Goal: Navigation & Orientation: Find specific page/section

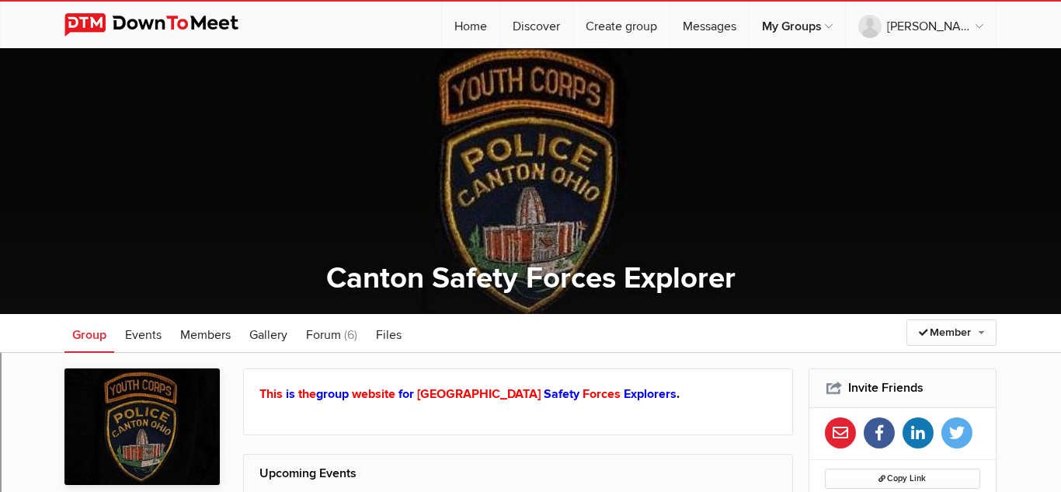
click at [123, 12] on link at bounding box center [163, 25] width 198 height 47
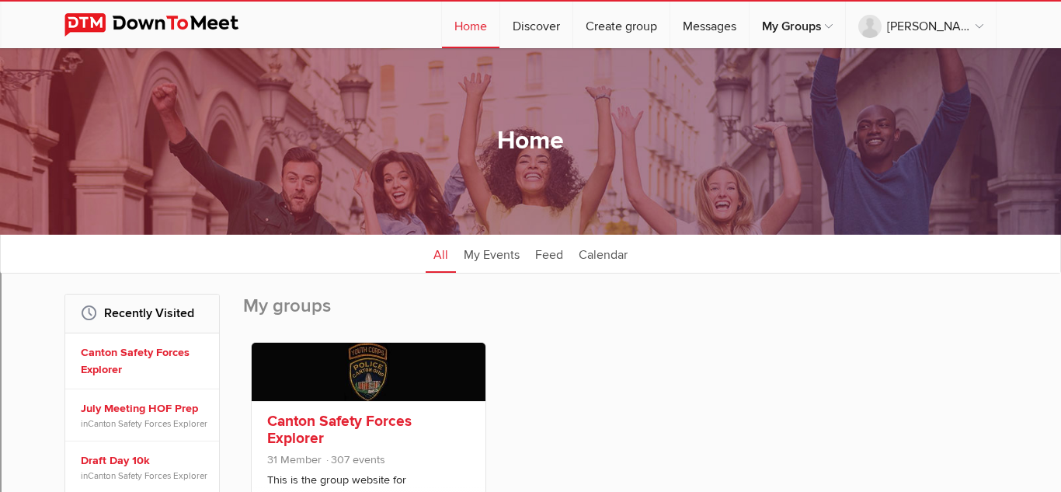
click at [453, 377] on link at bounding box center [369, 371] width 234 height 58
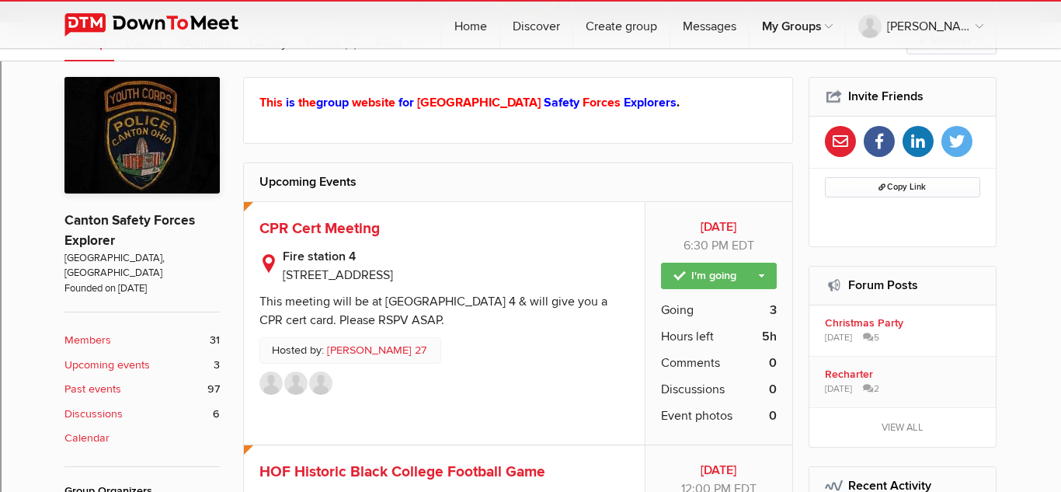
scroll to position [320, 0]
